Goal: Task Accomplishment & Management: Manage account settings

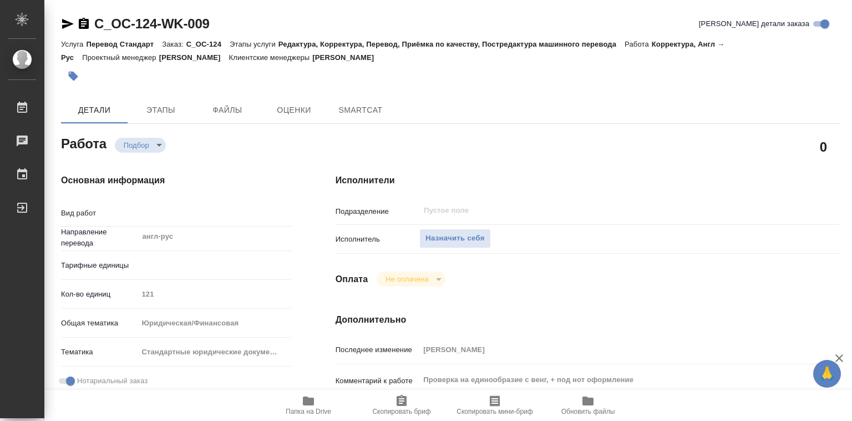
type textarea "Корректура"
type textarea "x"
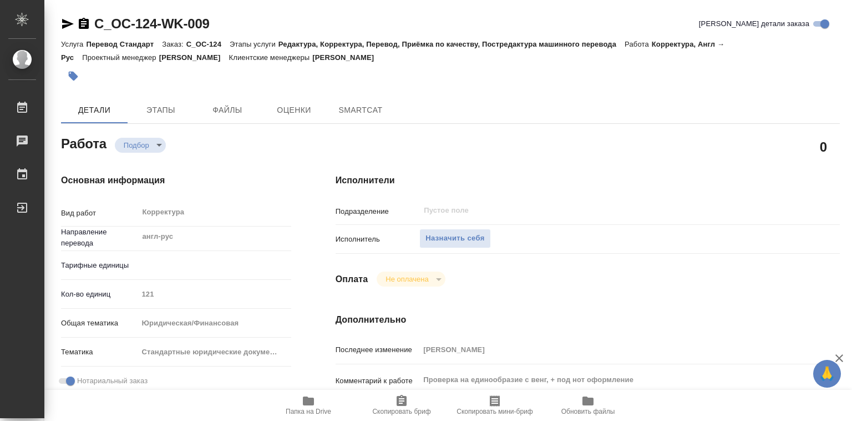
type textarea "x"
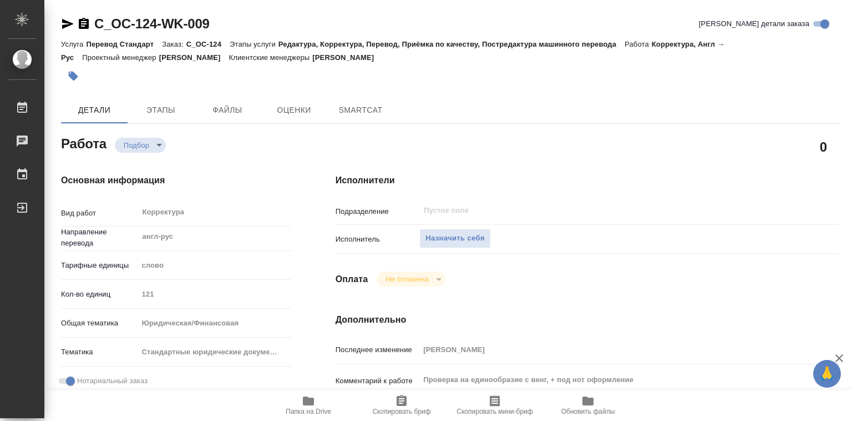
type textarea "x"
click at [468, 235] on span "Назначить себя" at bounding box center [455, 238] width 59 height 13
type textarea "x"
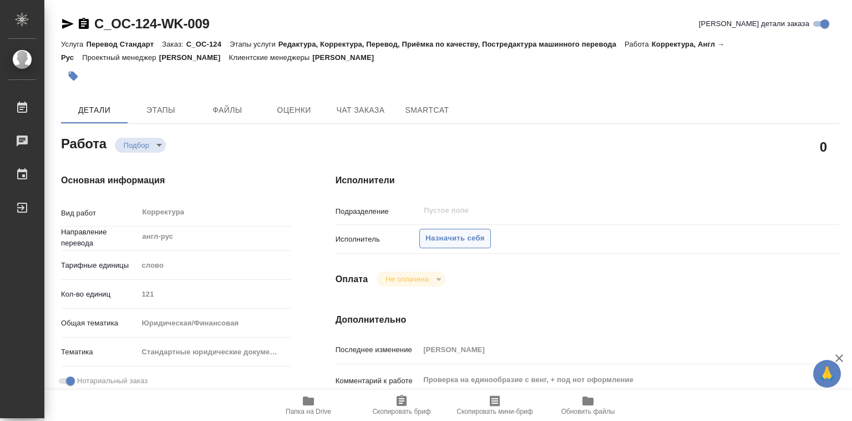
type textarea "x"
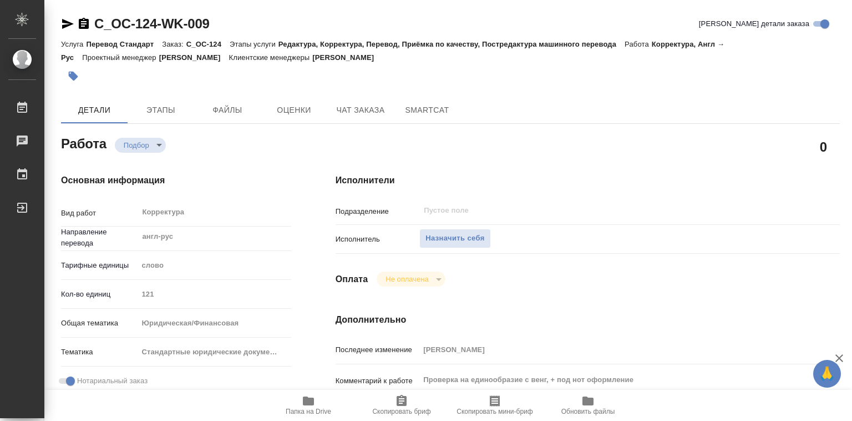
type textarea "x"
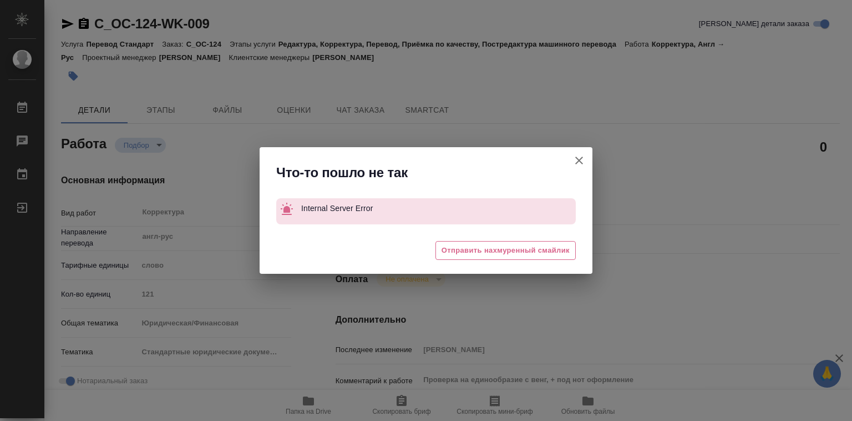
type textarea "x"
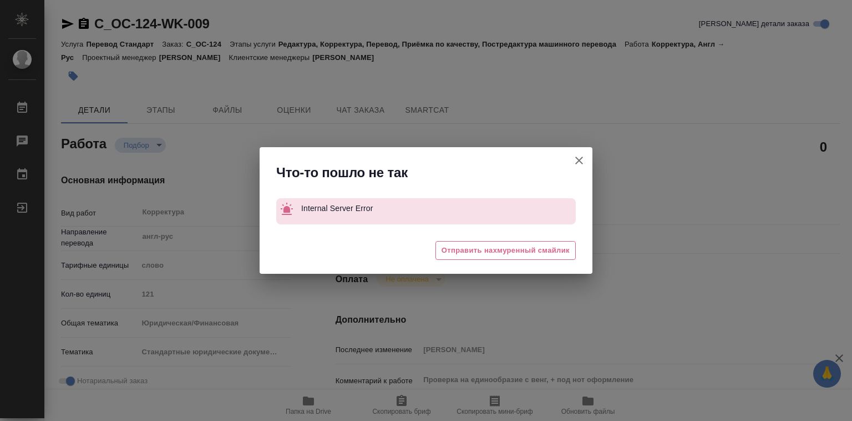
click at [581, 157] on icon "button" at bounding box center [579, 160] width 13 height 13
type textarea "x"
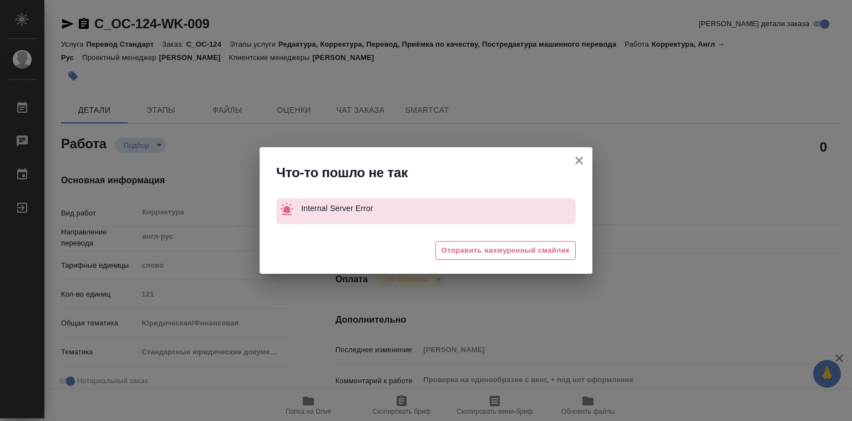
type textarea "x"
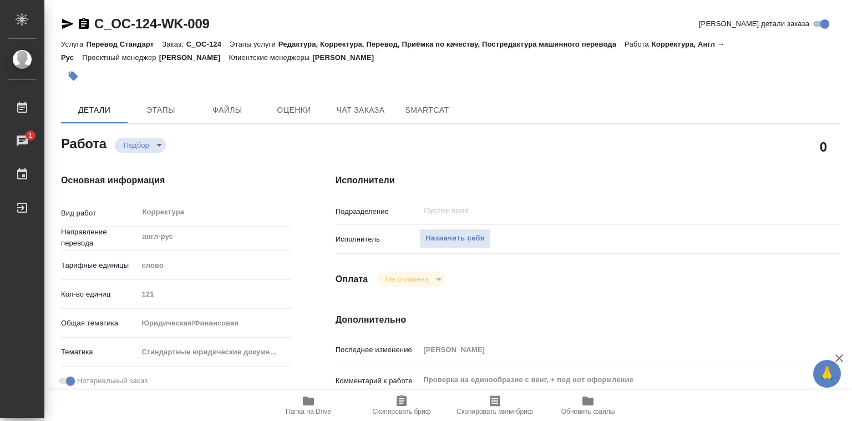
click at [315, 399] on span "Папка на Drive" at bounding box center [309, 404] width 80 height 21
drag, startPoint x: 186, startPoint y: 42, endPoint x: 221, endPoint y: 42, distance: 35.0
click at [221, 42] on div "Услуга Перевод Стандарт Заказ: C_OC-124 Этапы услуги Редактура, Корректура, Пер…" at bounding box center [450, 50] width 779 height 27
copy p "C_OC-124"
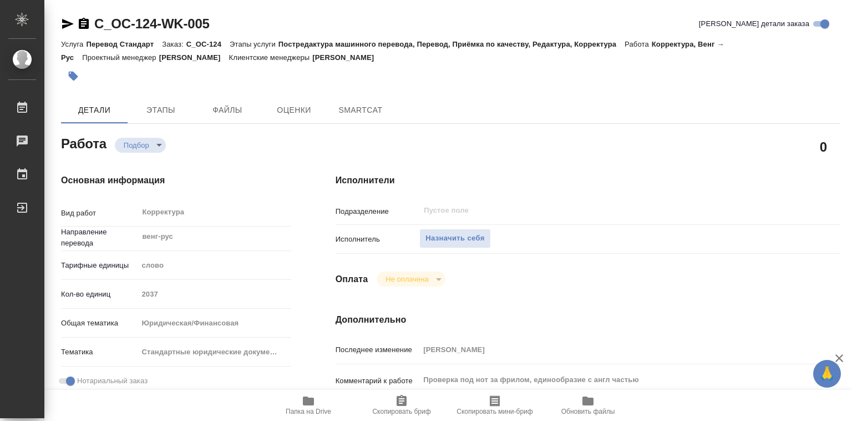
type textarea "x"
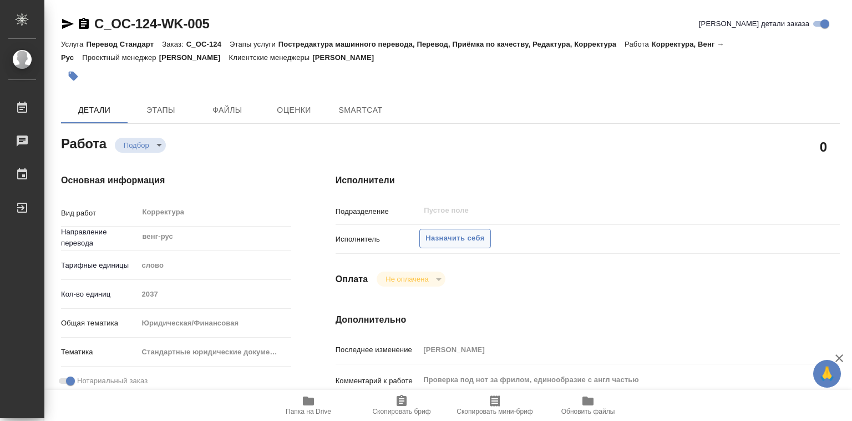
type textarea "x"
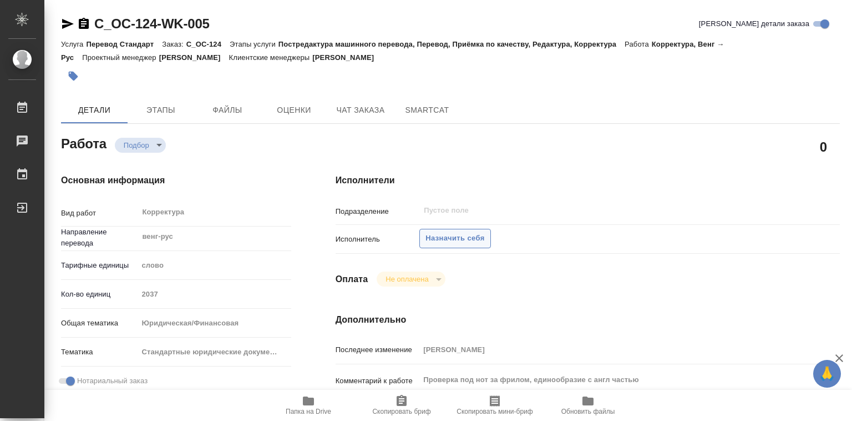
click at [482, 238] on span "Назначить себя" at bounding box center [455, 238] width 59 height 13
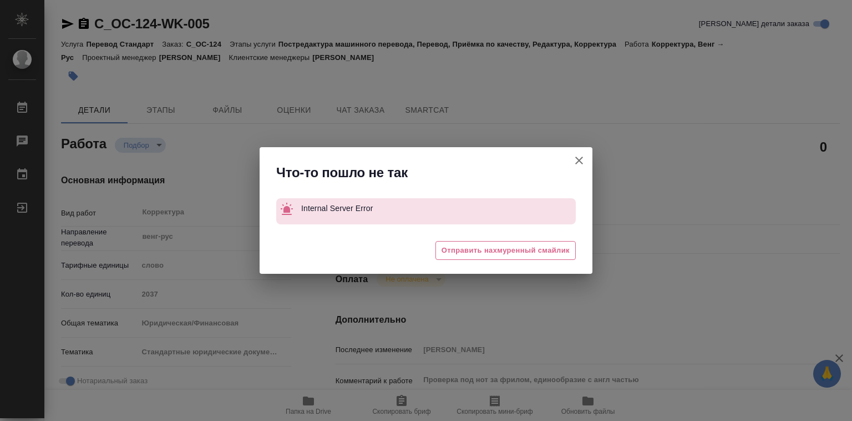
type textarea "x"
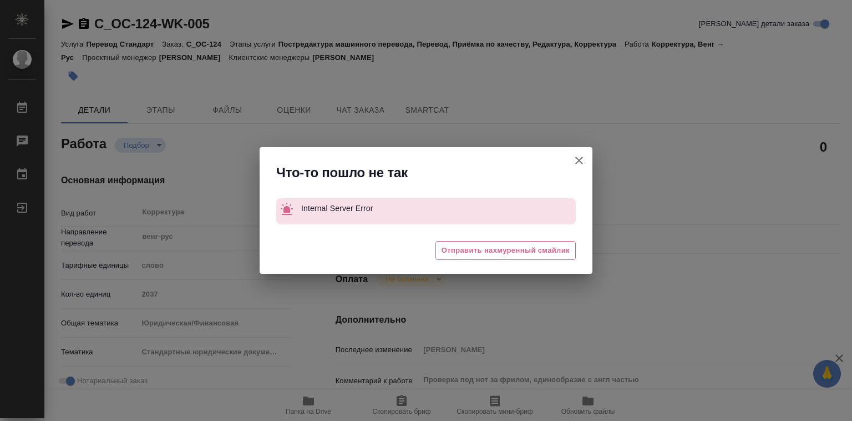
type textarea "x"
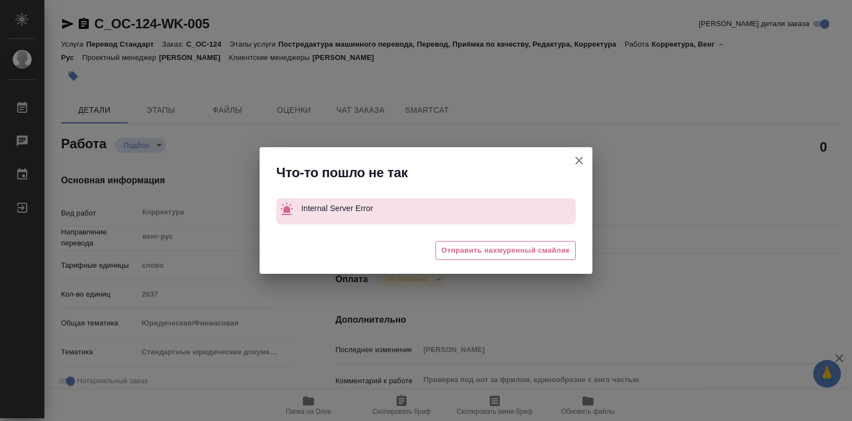
click at [581, 158] on icon "button" at bounding box center [579, 160] width 13 height 13
type textarea "x"
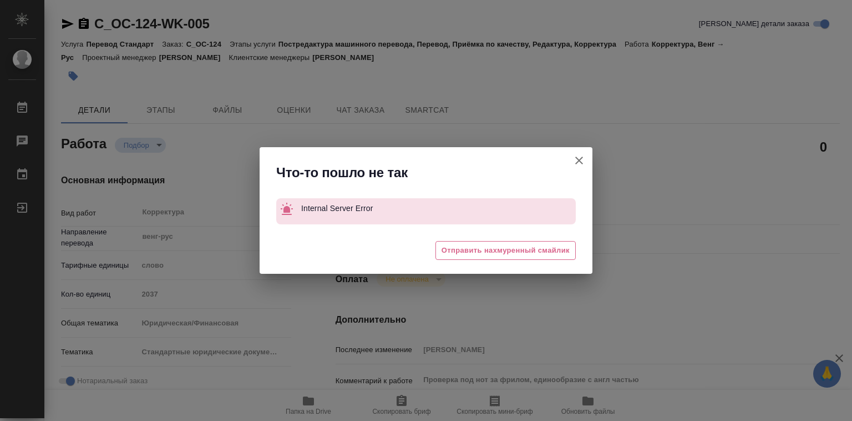
type textarea "x"
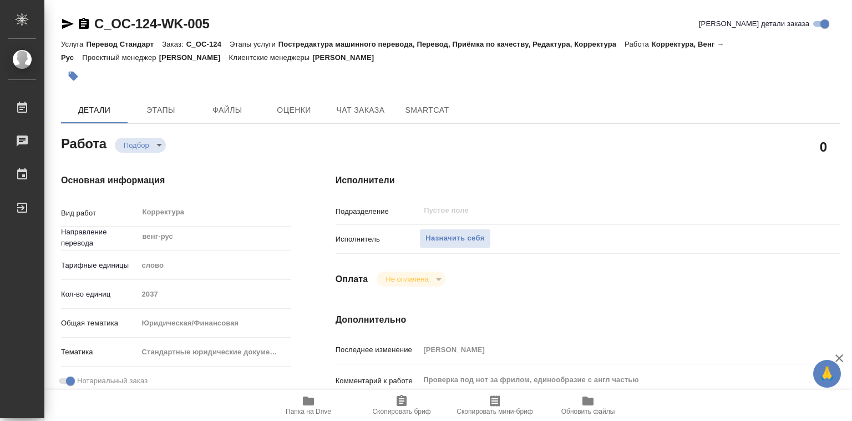
type textarea "x"
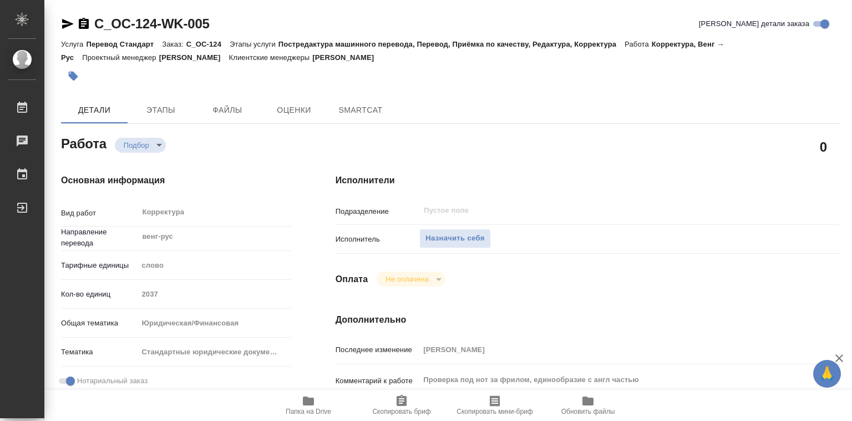
type textarea "x"
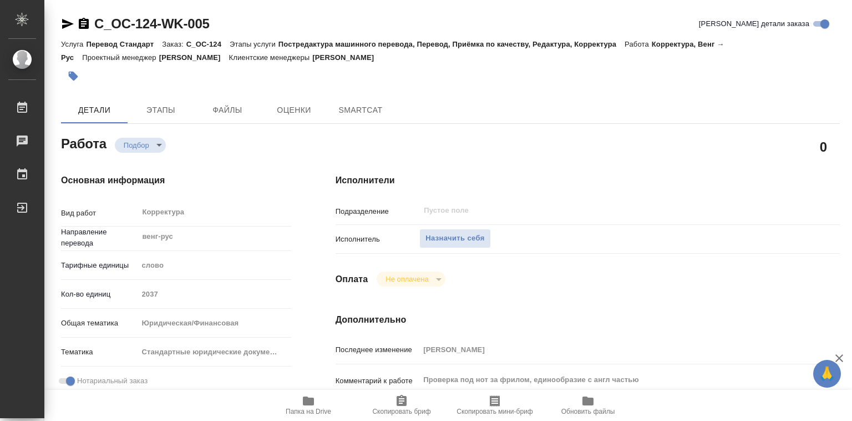
type textarea "x"
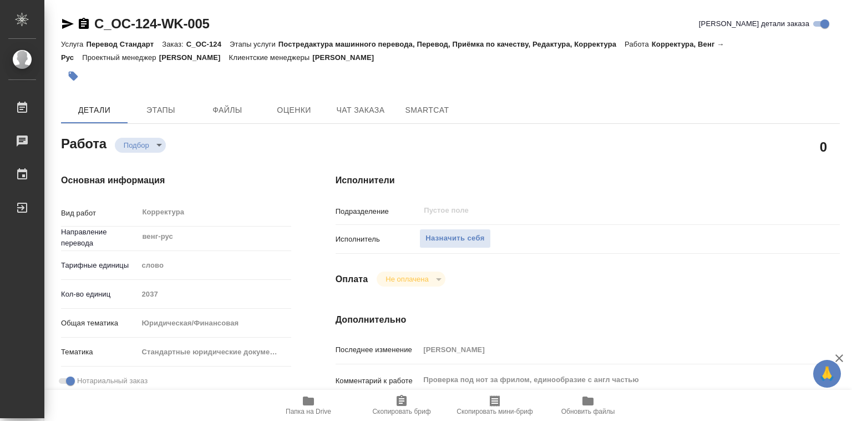
type textarea "x"
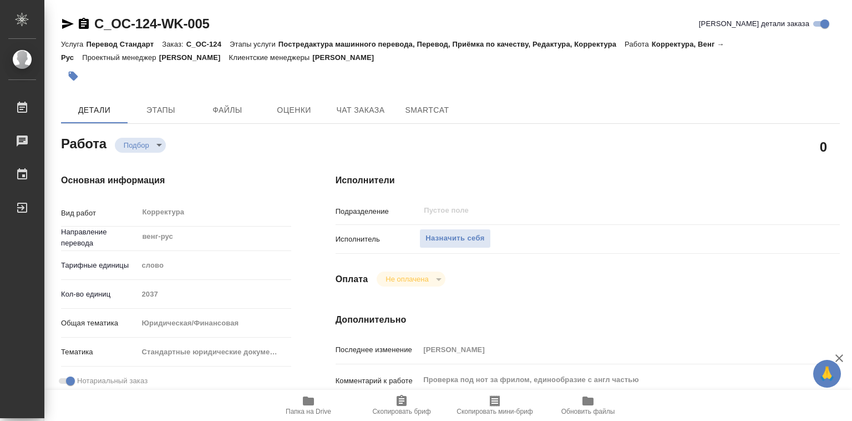
type textarea "x"
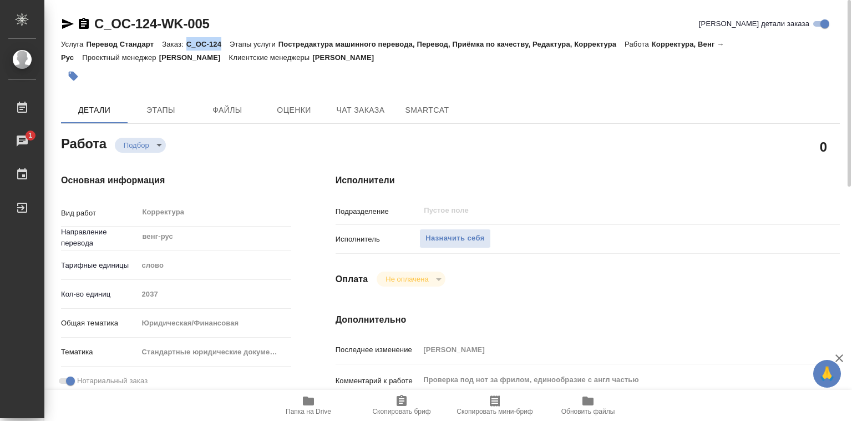
drag, startPoint x: 187, startPoint y: 43, endPoint x: 221, endPoint y: 43, distance: 34.4
click at [221, 43] on p "C_OC-124" at bounding box center [207, 44] width 43 height 8
copy p "C_OC-124"
click at [312, 399] on icon "button" at bounding box center [308, 400] width 11 height 9
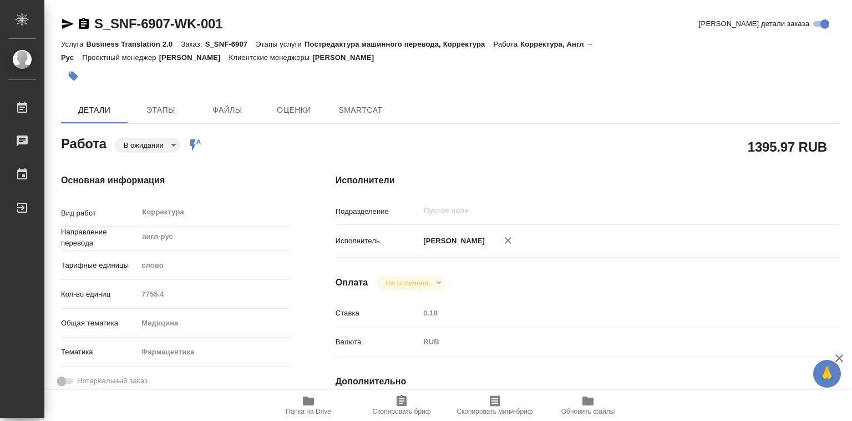
type textarea "x"
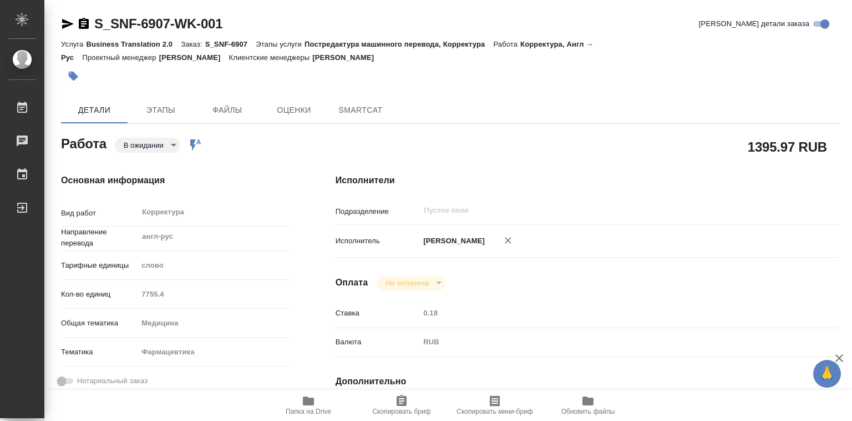
type textarea "x"
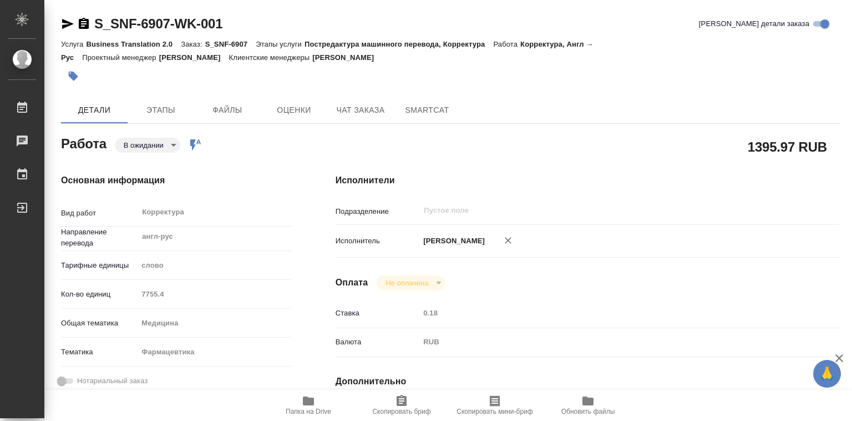
type textarea "x"
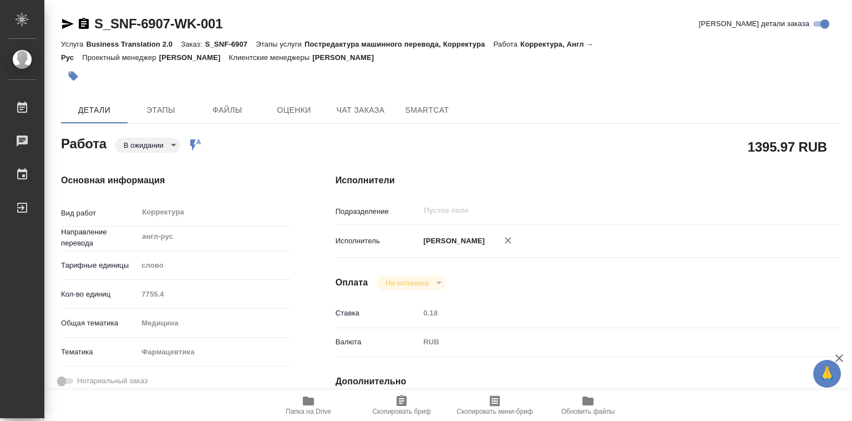
type textarea "x"
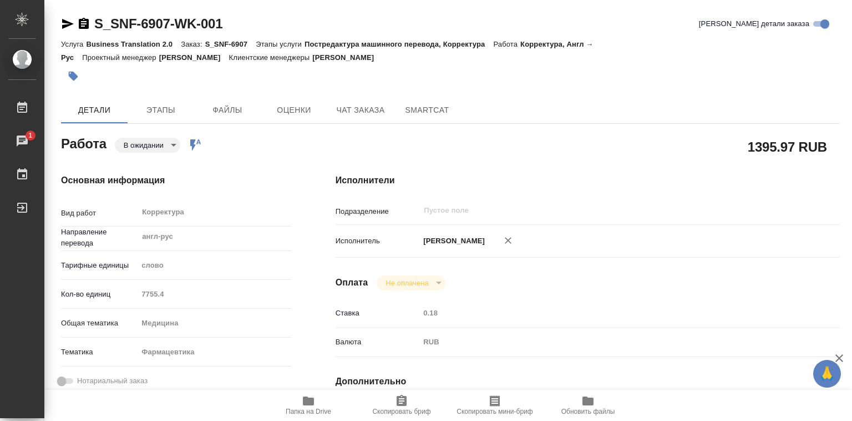
click at [208, 42] on div "Услуга Business Translation 2.0 Заказ: S_SNF-6907 Этапы услуги Постредактура ма…" at bounding box center [450, 50] width 779 height 27
click at [206, 42] on p "S_SNF-6907" at bounding box center [230, 44] width 51 height 8
drag, startPoint x: 206, startPoint y: 44, endPoint x: 246, endPoint y: 38, distance: 40.3
click at [246, 38] on div "Услуга Business Translation 2.0 Заказ: S_SNF-6907 Этапы услуги Постредактура ма…" at bounding box center [450, 50] width 779 height 27
copy p "S_SNF-6907"
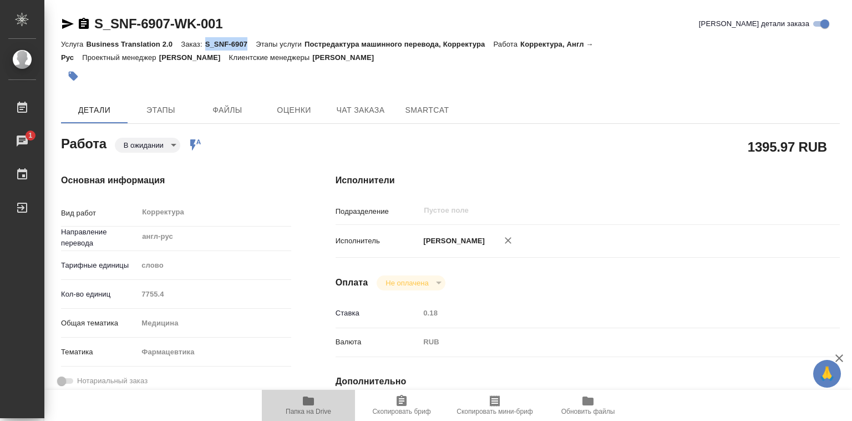
click at [306, 400] on icon "button" at bounding box center [308, 400] width 11 height 9
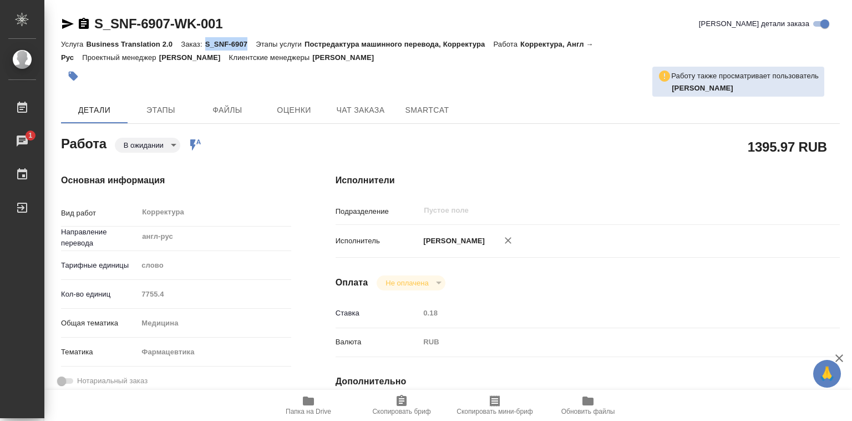
click at [226, 38] on div "Услуга Business Translation 2.0 Заказ: S_SNF-6907 Этапы услуги Постредактура ма…" at bounding box center [450, 50] width 779 height 27
drag, startPoint x: 206, startPoint y: 44, endPoint x: 248, endPoint y: 44, distance: 41.6
click at [248, 44] on p "S_SNF-6907" at bounding box center [230, 44] width 51 height 8
copy p "S_SNF-6907"
